Goal: Download file/media

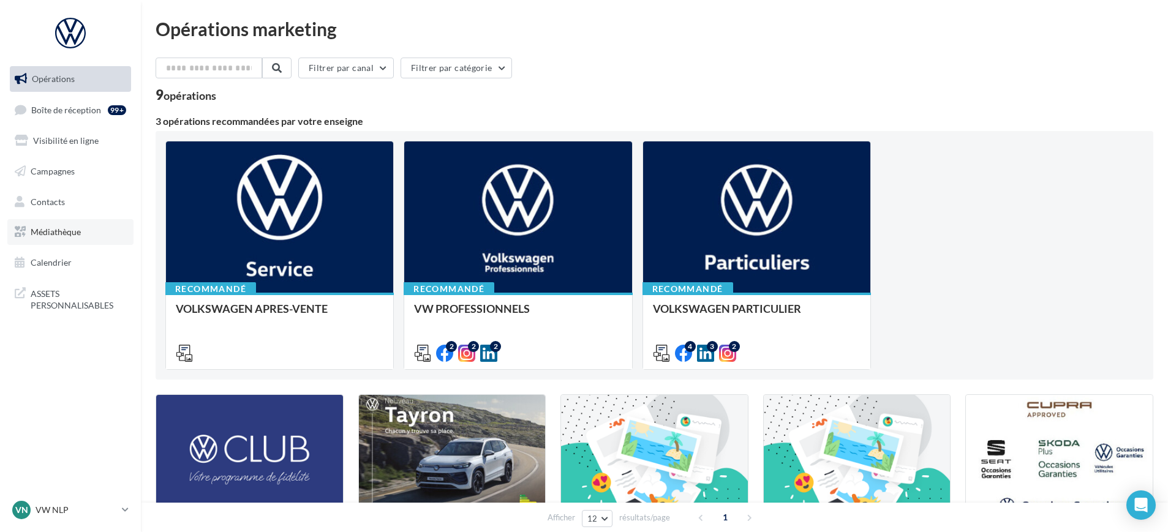
click at [55, 225] on link "Médiathèque" at bounding box center [70, 232] width 126 height 26
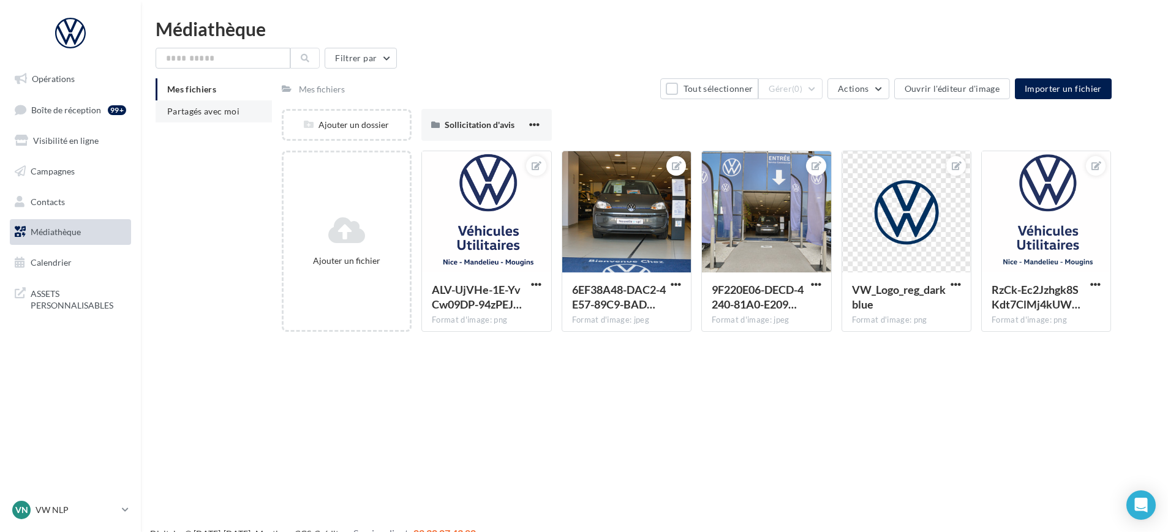
click at [187, 113] on span "Partagés avec moi" at bounding box center [203, 111] width 72 height 10
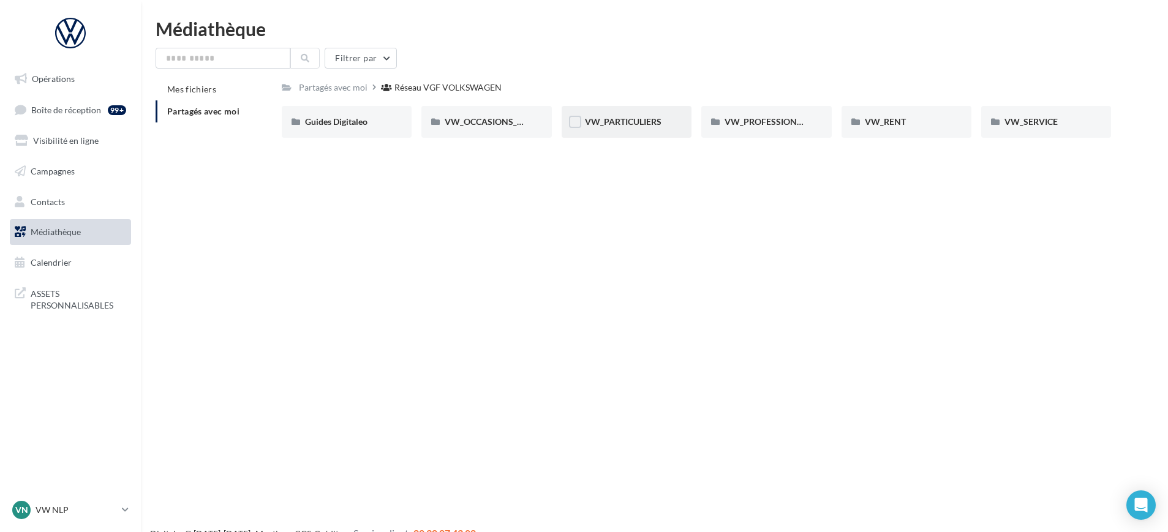
click at [602, 112] on div "VW_PARTICULIERS" at bounding box center [627, 122] width 130 height 32
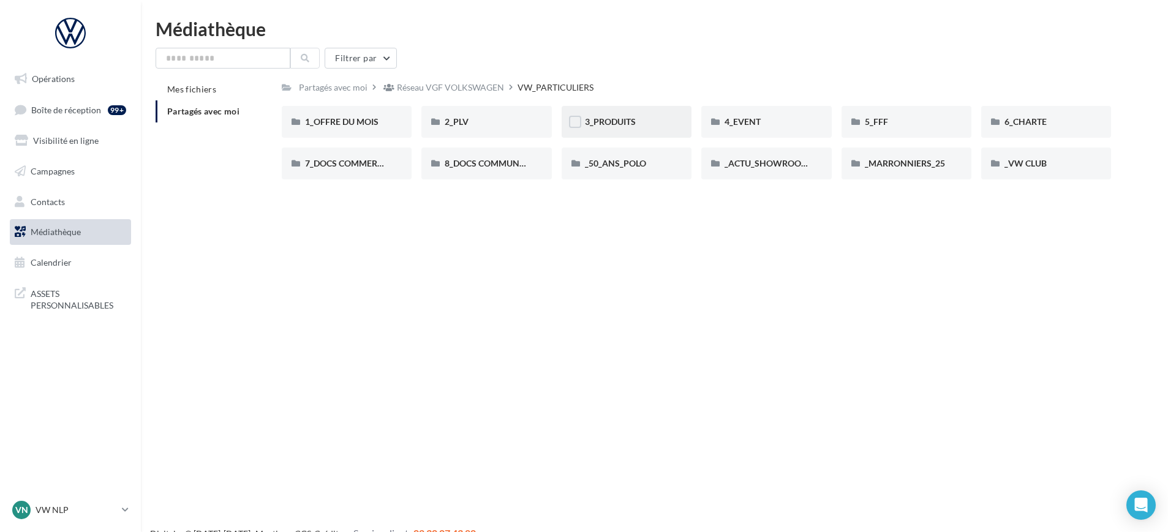
click at [612, 114] on div "3_PRODUITS" at bounding box center [627, 122] width 130 height 32
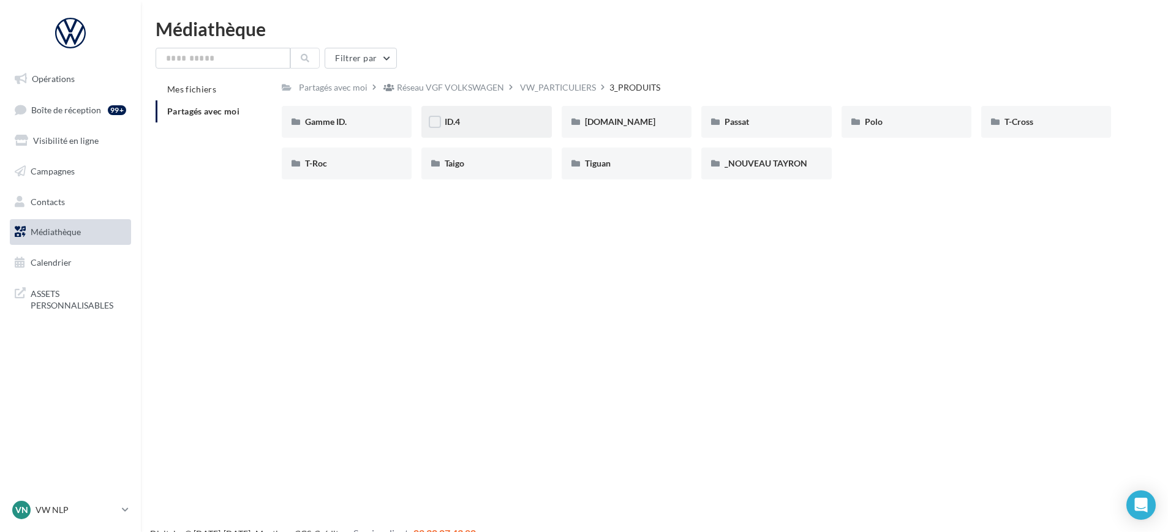
click at [475, 128] on div "ID.4" at bounding box center [486, 122] width 130 height 32
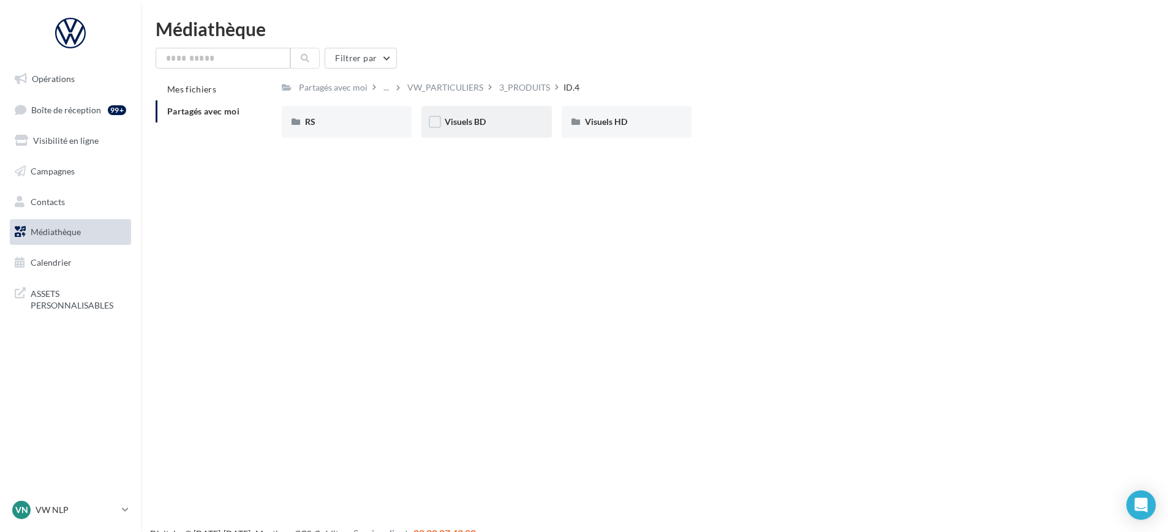
click at [492, 126] on div "Visuels BD" at bounding box center [486, 122] width 83 height 12
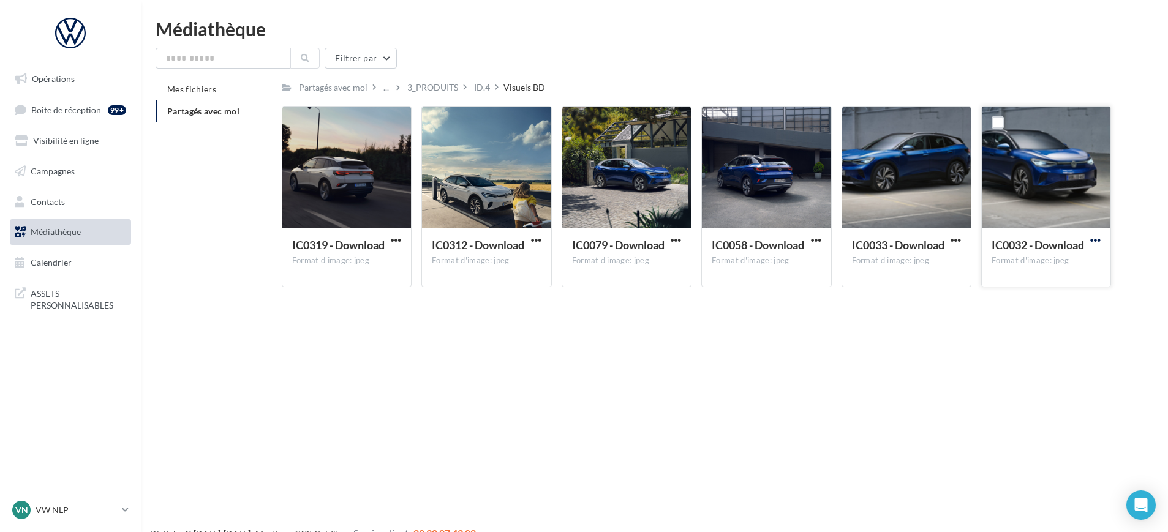
click at [1094, 239] on span "button" at bounding box center [1095, 240] width 10 height 10
click at [1001, 268] on button "Télécharger" at bounding box center [1042, 265] width 123 height 32
click at [961, 243] on button "button" at bounding box center [955, 241] width 15 height 12
click at [889, 261] on button "Télécharger" at bounding box center [902, 265] width 123 height 32
click at [438, 357] on div "Opérations Boîte de réception 99+ Visibilité en ligne Campagnes Contacts Médiat…" at bounding box center [584, 286] width 1168 height 532
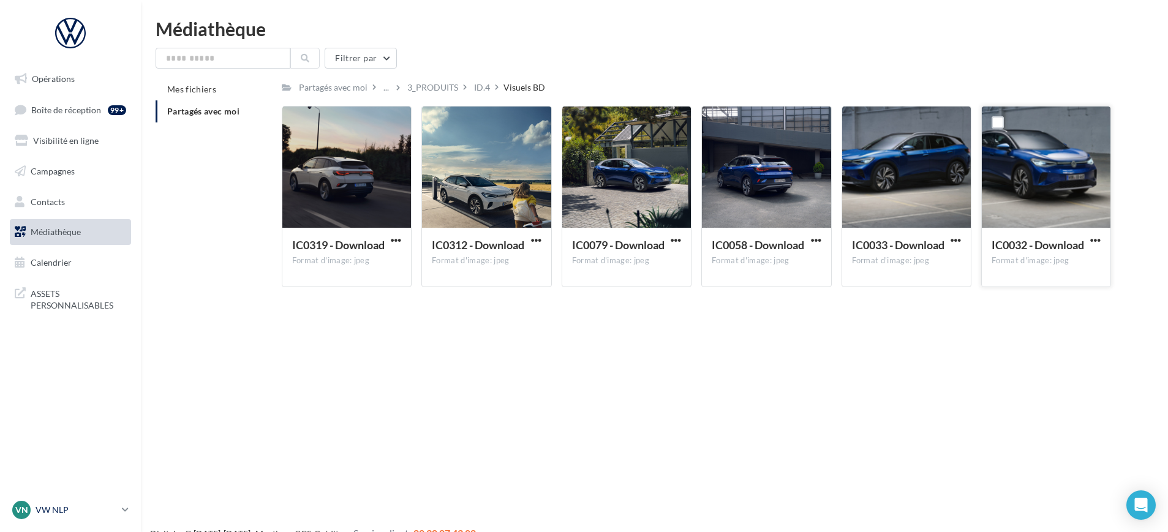
click at [126, 514] on icon at bounding box center [125, 510] width 7 height 10
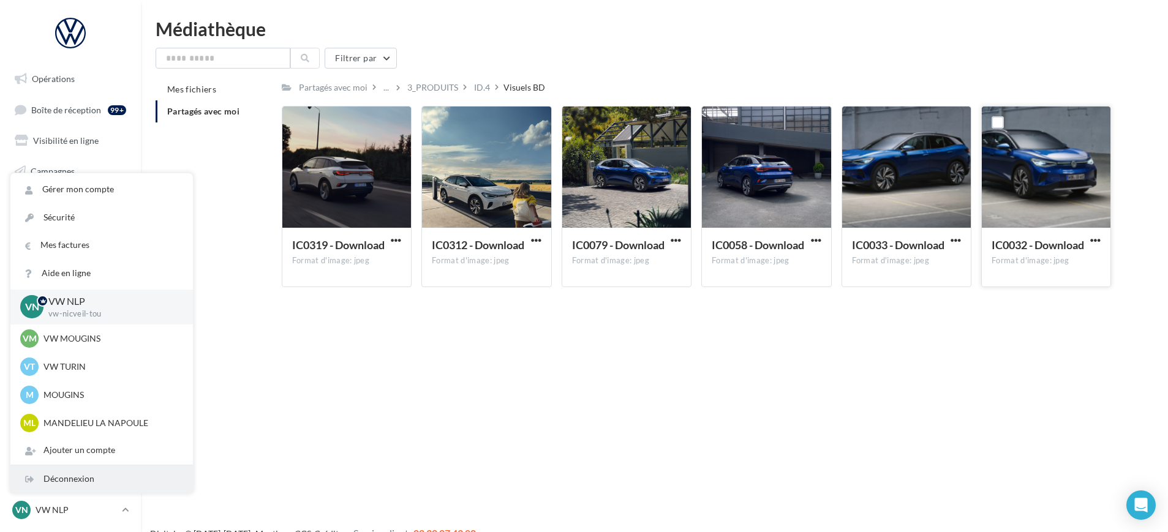
click at [116, 480] on div "Déconnexion" at bounding box center [101, 480] width 183 height 28
